Goal: Transaction & Acquisition: Purchase product/service

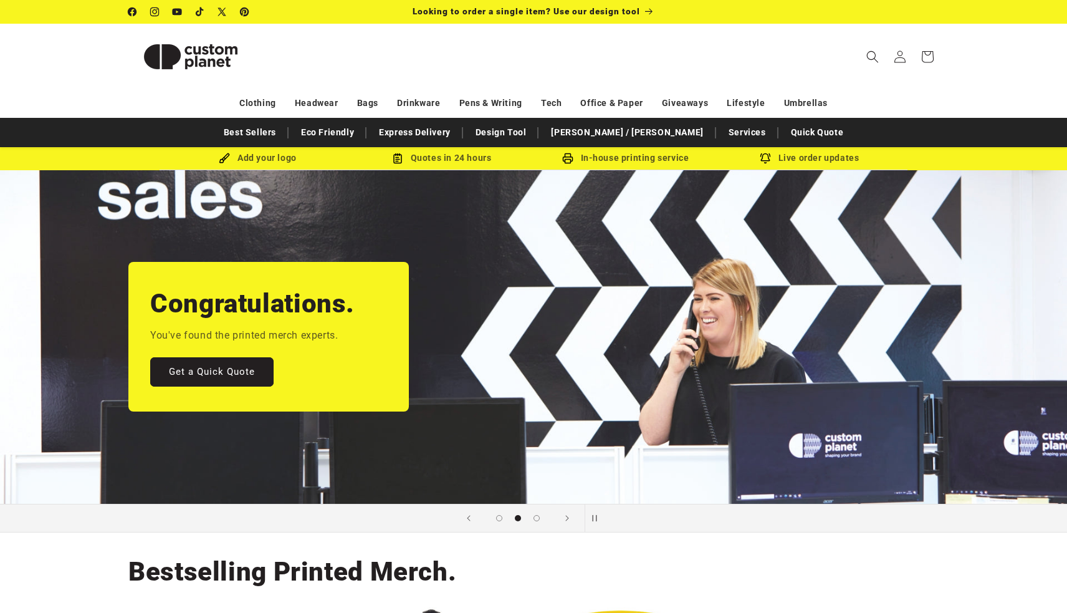
scroll to position [0, 1067]
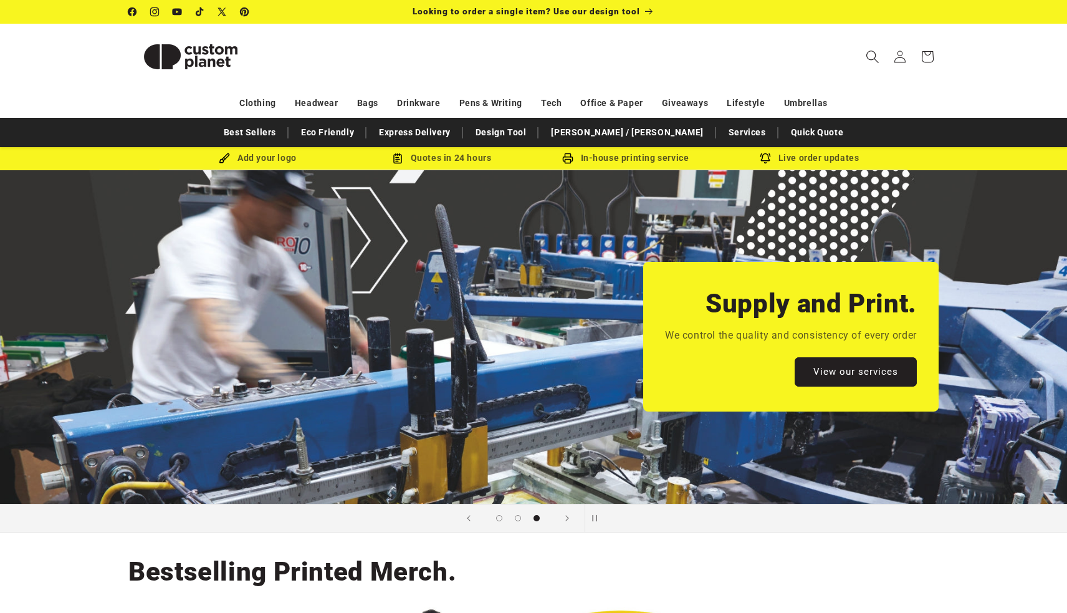
click at [869, 58] on icon "Search" at bounding box center [872, 56] width 13 height 13
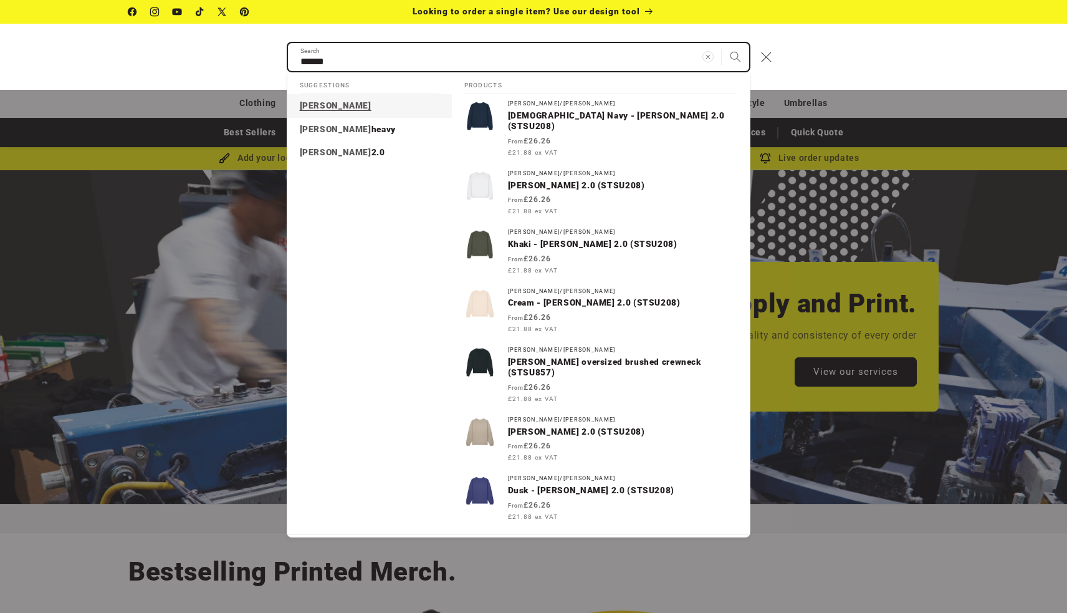
type input "******"
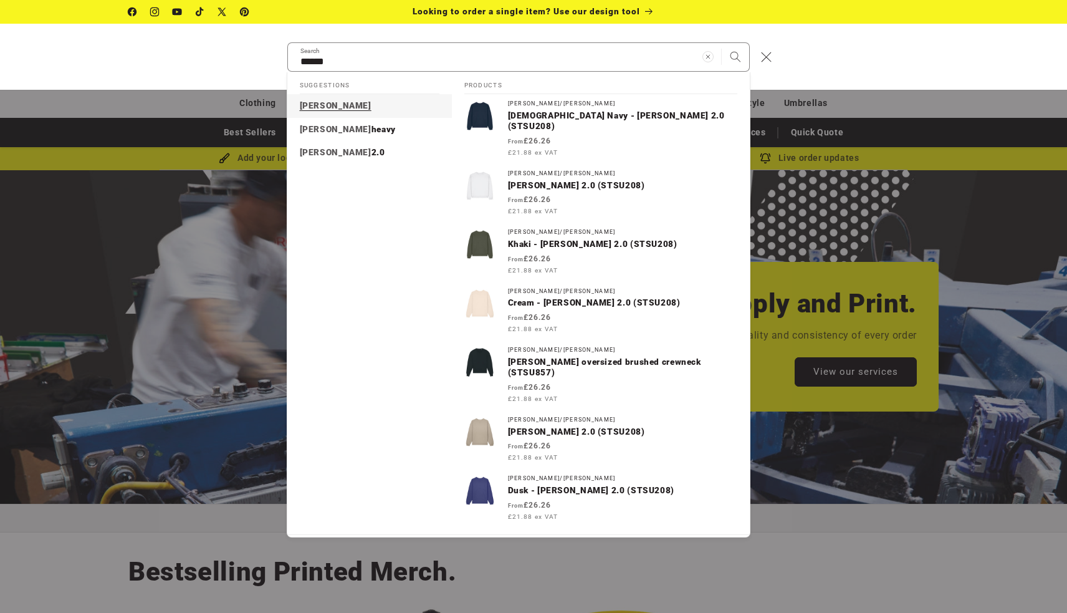
click at [323, 106] on mark "radder" at bounding box center [336, 105] width 72 height 10
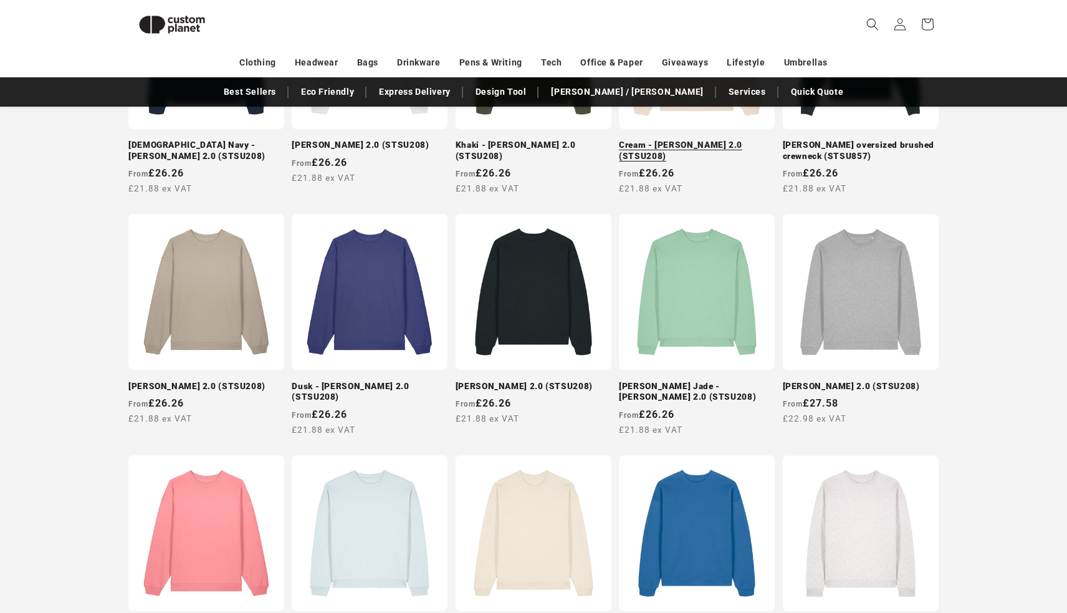
scroll to position [60, 0]
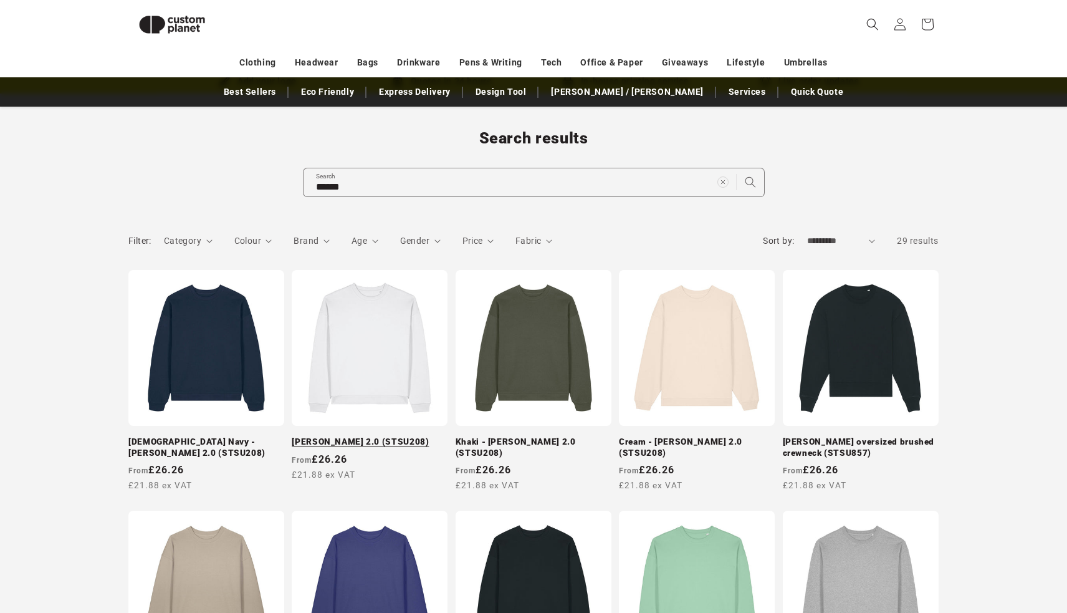
click at [414, 436] on link "[PERSON_NAME] 2.0 (STSU208)" at bounding box center [370, 441] width 156 height 11
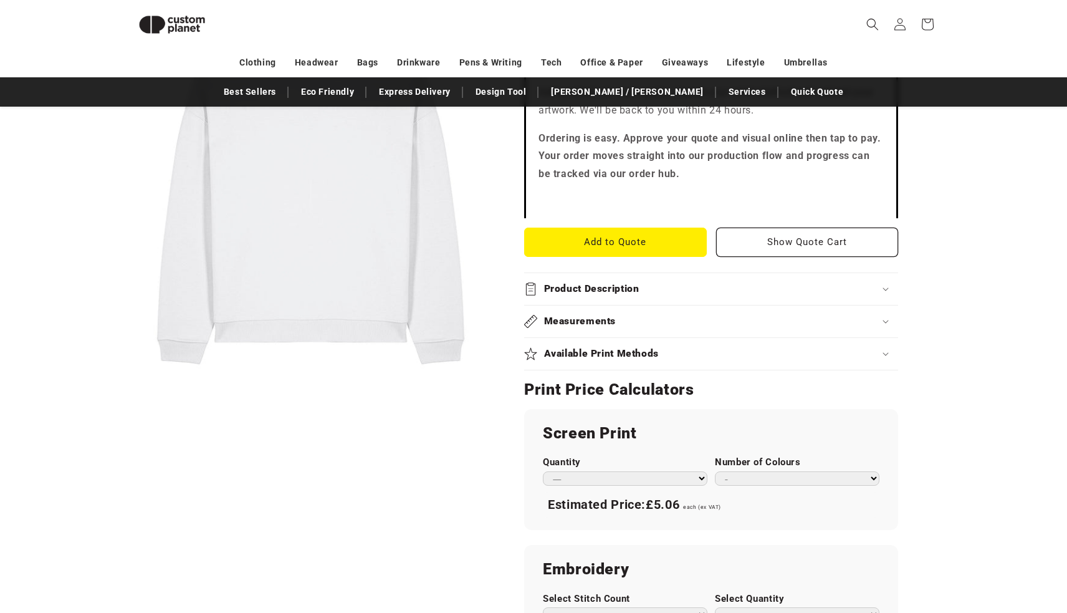
scroll to position [385, 0]
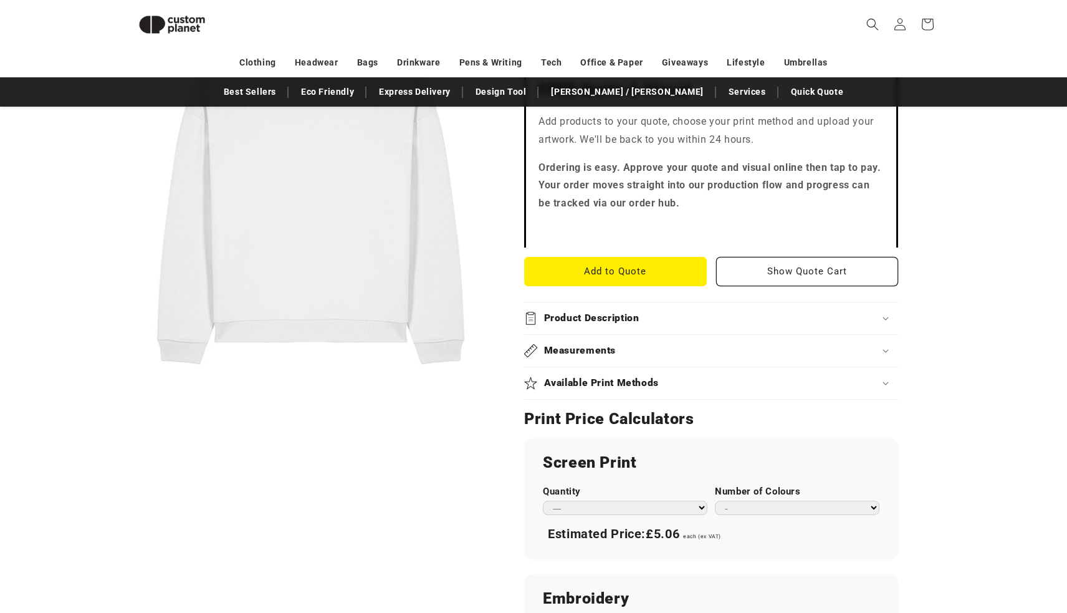
click at [616, 312] on h2 "Product Description" at bounding box center [591, 318] width 95 height 13
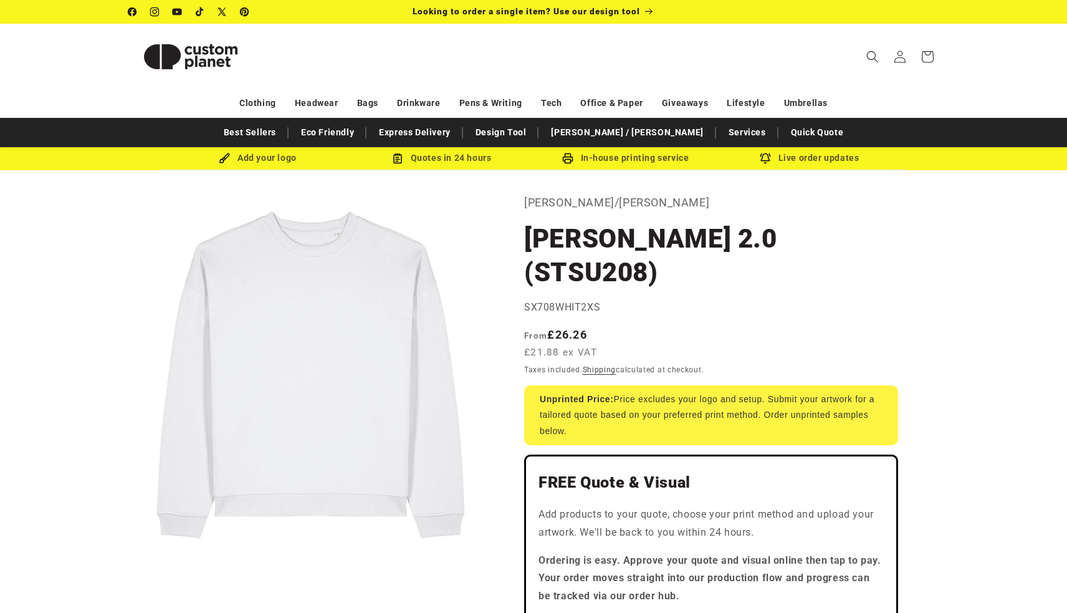
scroll to position [0, 0]
